Goal: Information Seeking & Learning: Learn about a topic

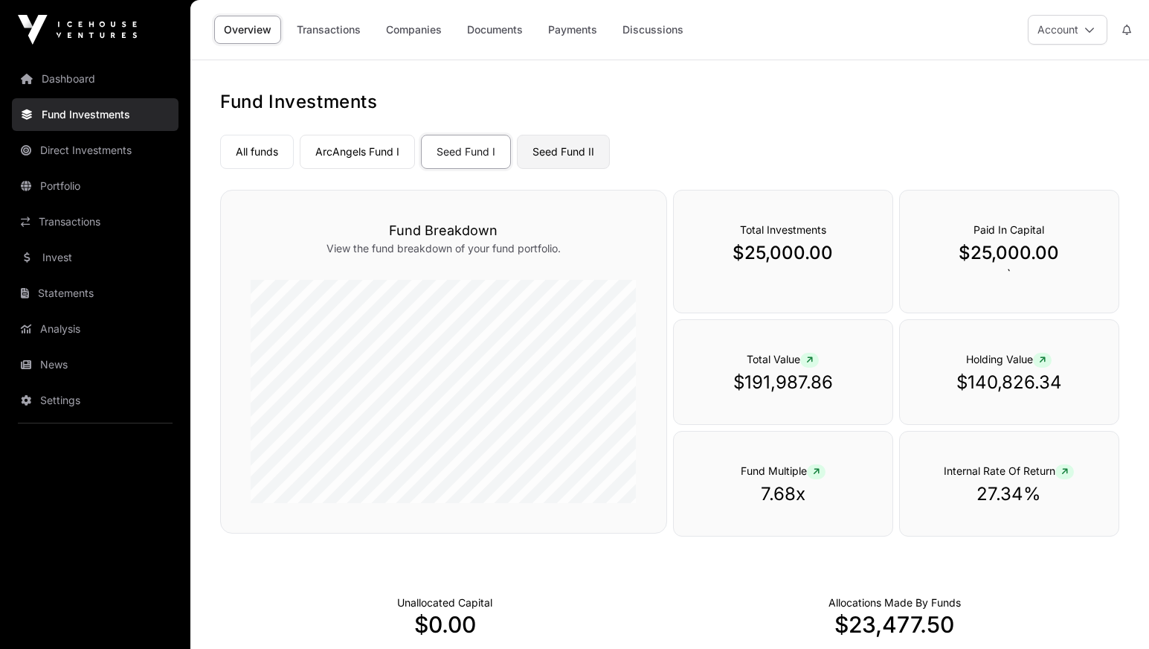
click at [562, 152] on link "Seed Fund II" at bounding box center [563, 152] width 93 height 34
click at [361, 146] on link "ArcAngels Fund I" at bounding box center [357, 152] width 115 height 34
click at [361, 147] on link "ArcAngels Fund I" at bounding box center [357, 152] width 115 height 34
click at [463, 149] on link "Seed Fund I" at bounding box center [466, 152] width 90 height 34
click at [412, 28] on link "Companies" at bounding box center [413, 30] width 75 height 28
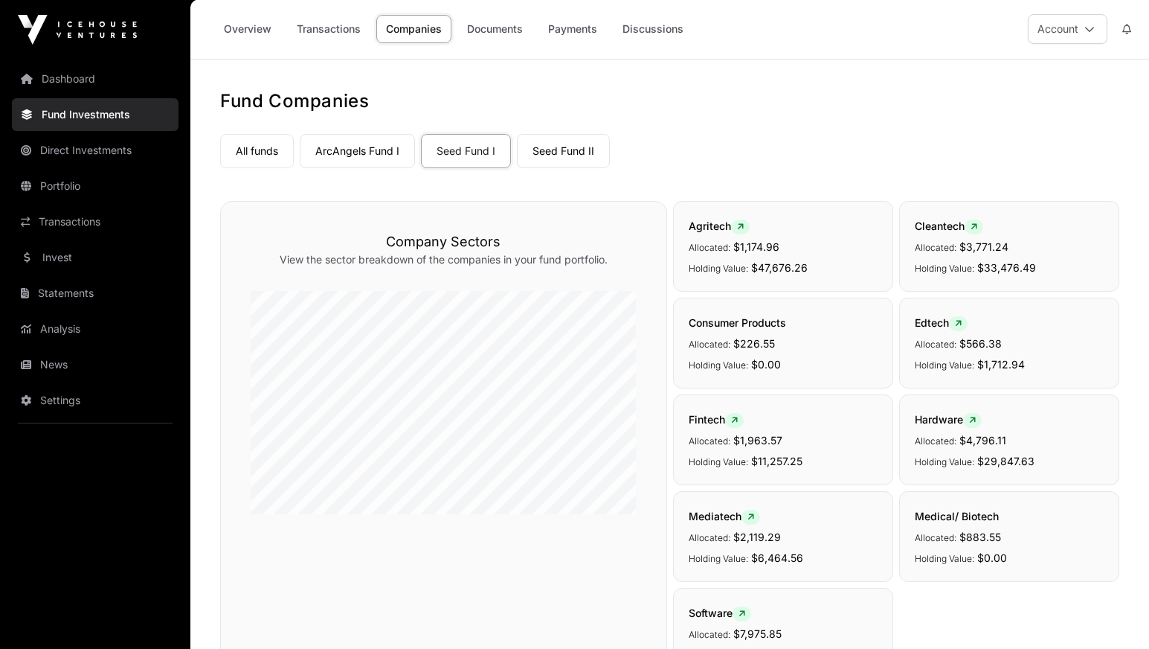
scroll to position [1, 0]
click at [341, 154] on link "ArcAngels Fund I" at bounding box center [357, 150] width 115 height 34
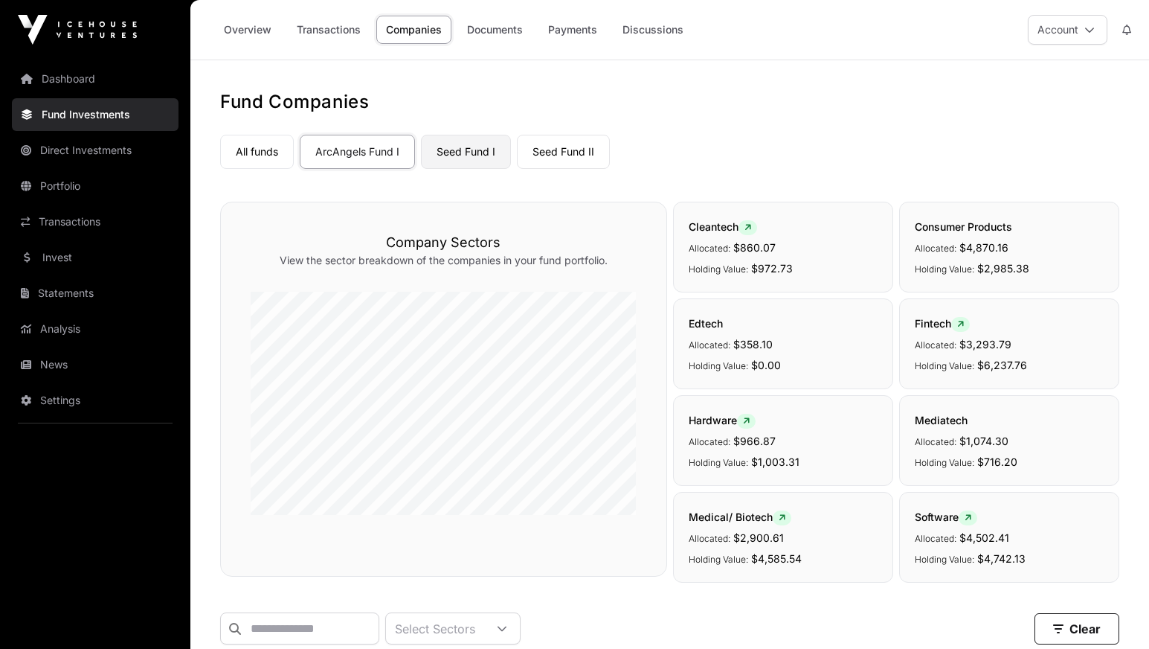
click at [462, 155] on link "Seed Fund I" at bounding box center [466, 152] width 90 height 34
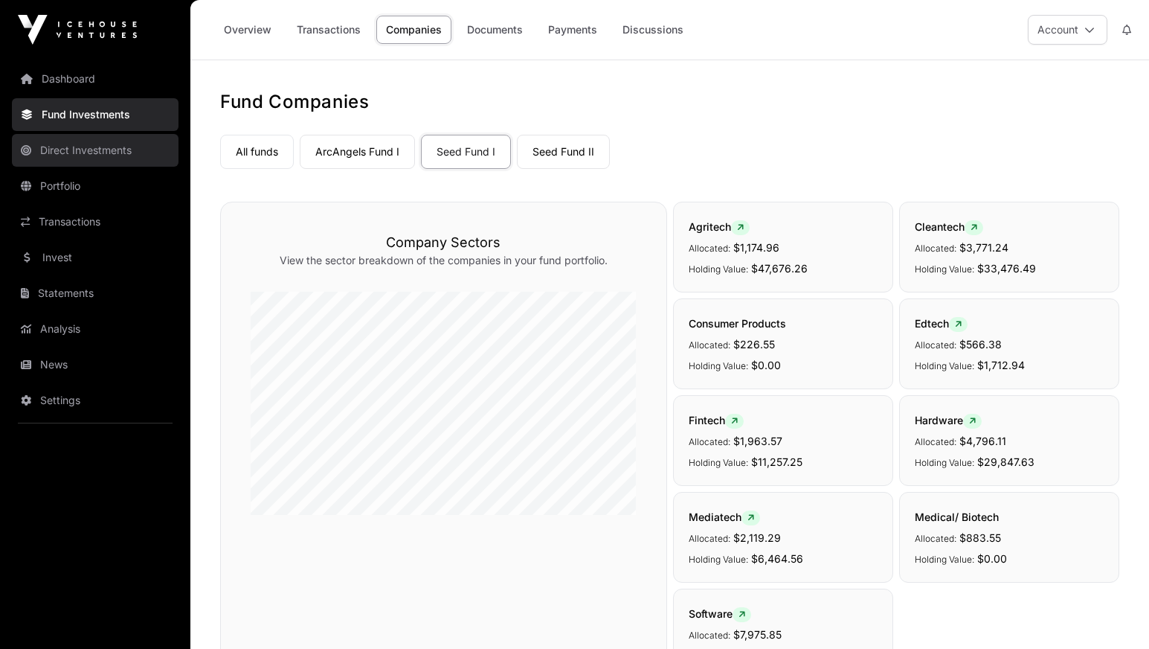
click at [59, 150] on link "Direct Investments" at bounding box center [95, 150] width 167 height 33
